Goal: Find contact information: Find contact information

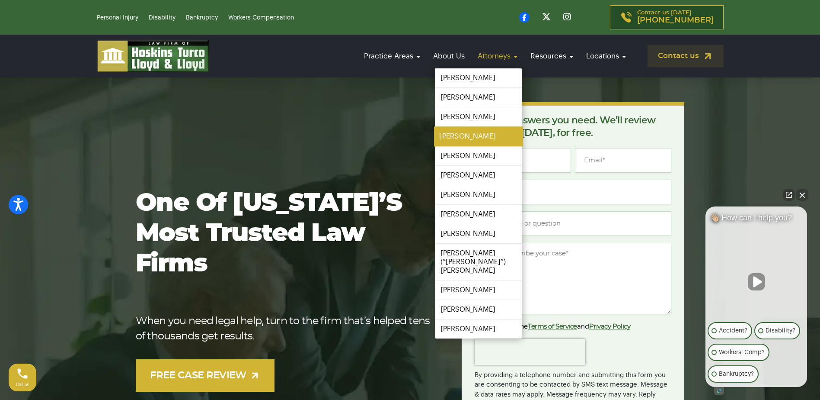
click at [481, 136] on link "[PERSON_NAME]" at bounding box center [478, 136] width 89 height 19
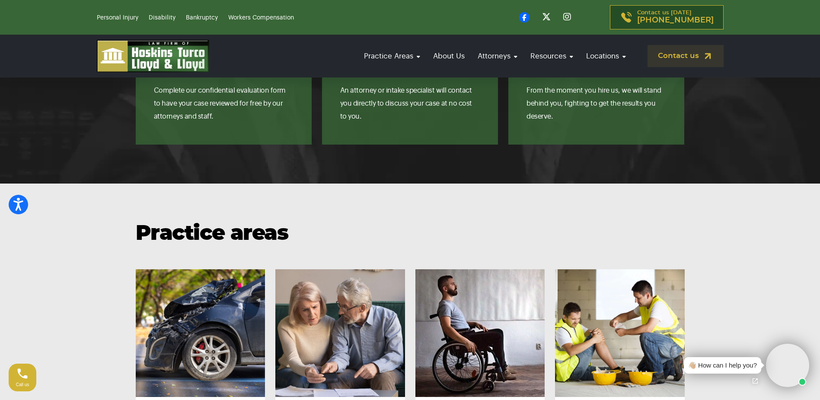
scroll to position [1038, 0]
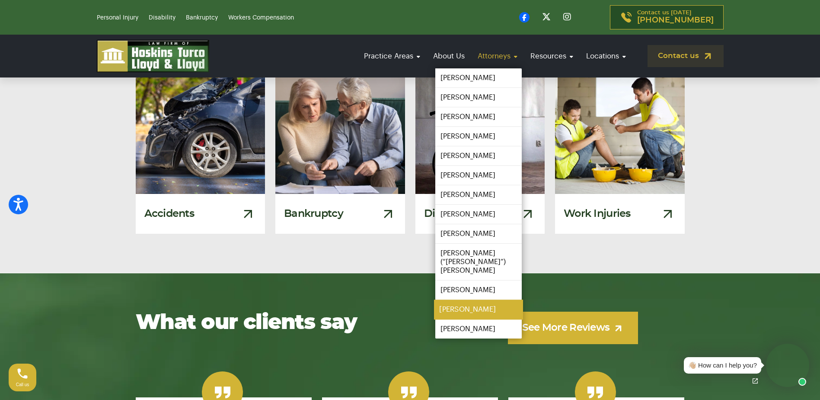
click at [478, 308] on link "[PERSON_NAME]" at bounding box center [478, 309] width 89 height 19
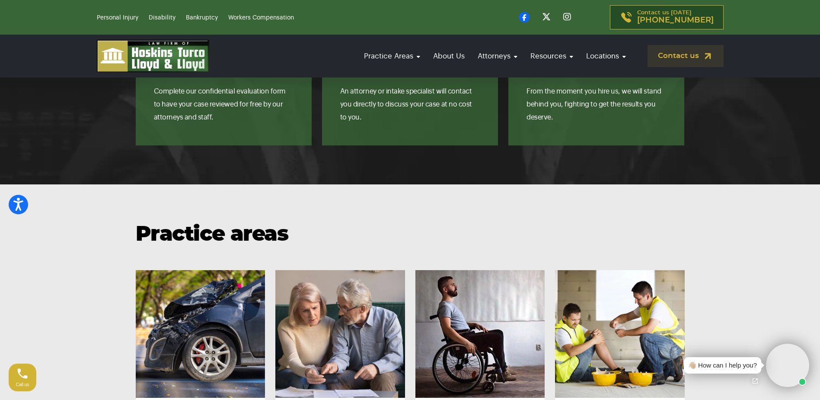
scroll to position [822, 0]
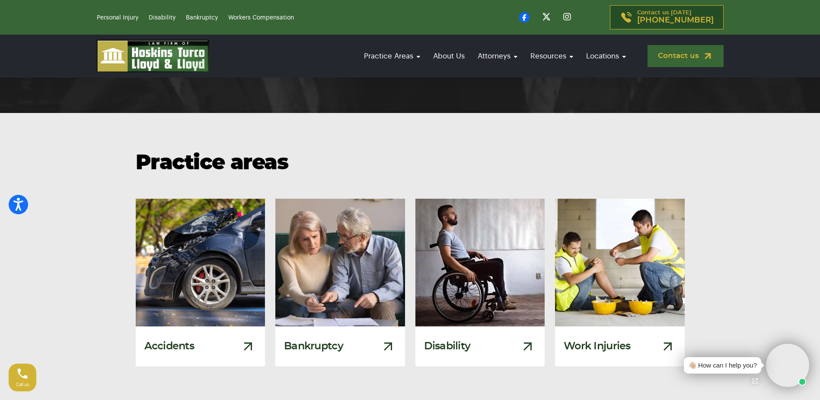
click at [678, 58] on link "Contact us" at bounding box center [686, 56] width 76 height 22
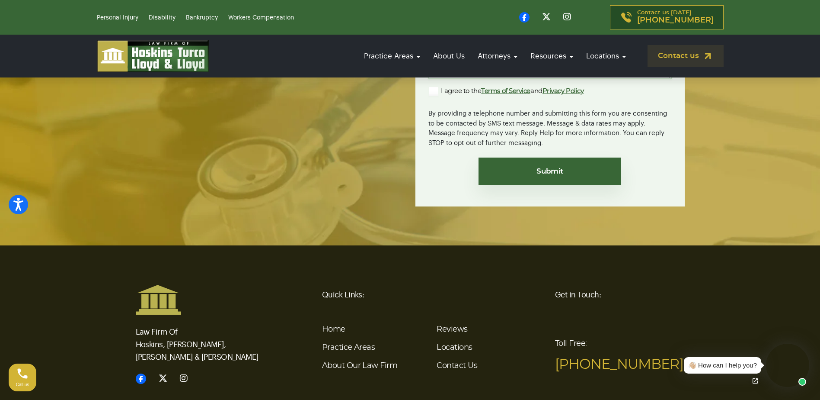
scroll to position [2035, 0]
